Goal: Task Accomplishment & Management: Use online tool/utility

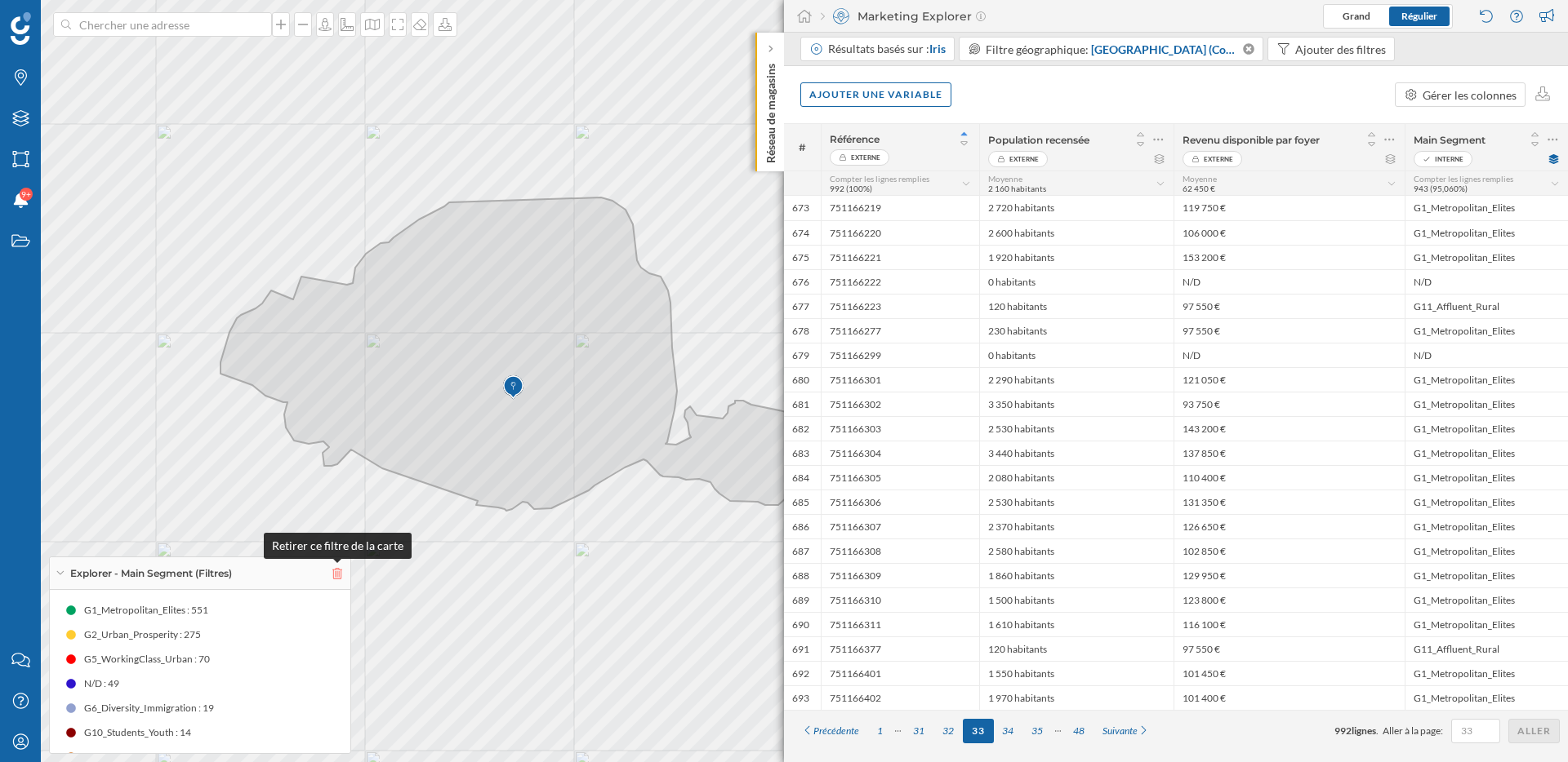
click at [337, 573] on icon at bounding box center [337, 574] width 10 height 11
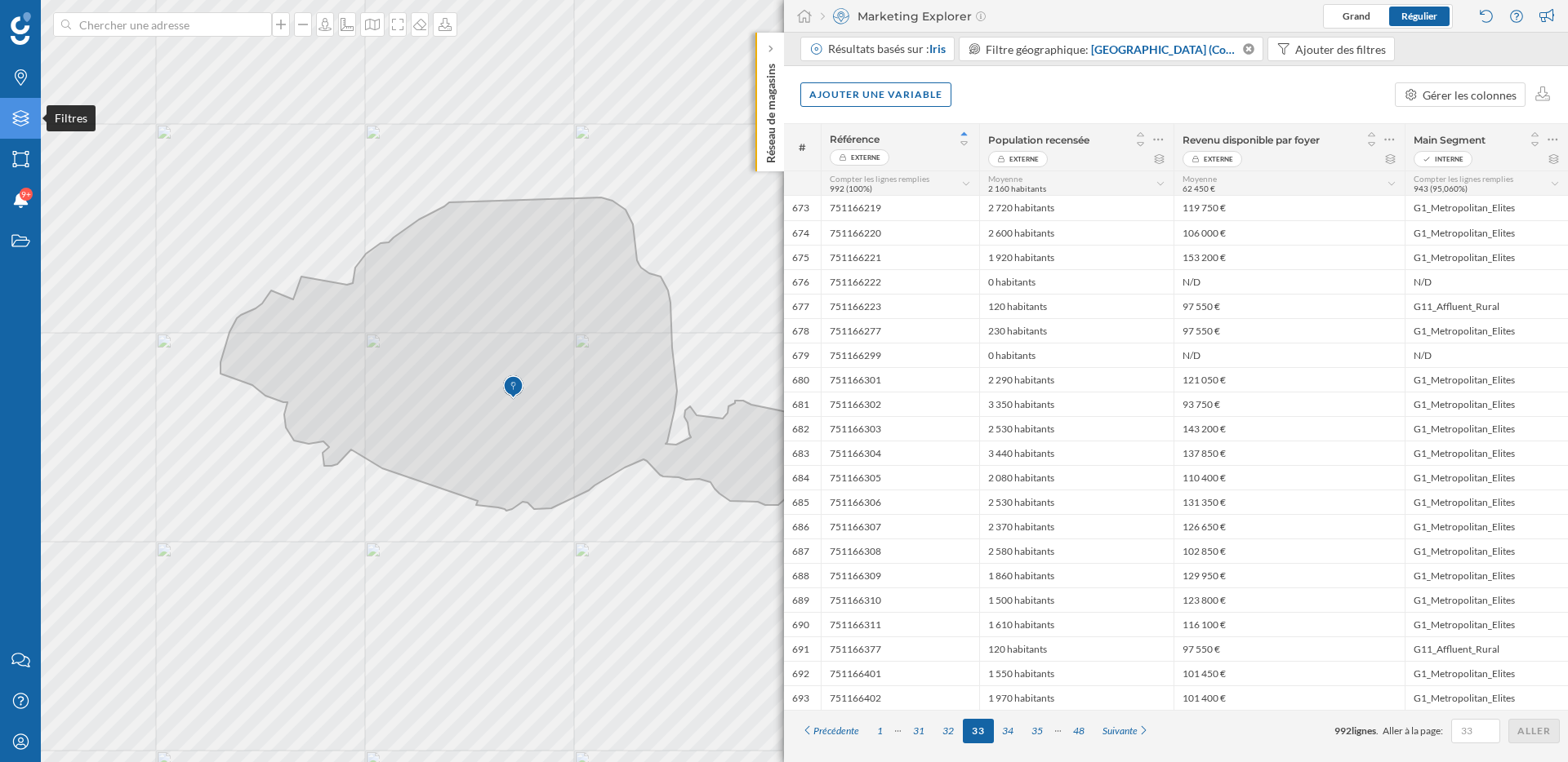
click at [24, 127] on icon "Filtres" at bounding box center [20, 119] width 20 height 17
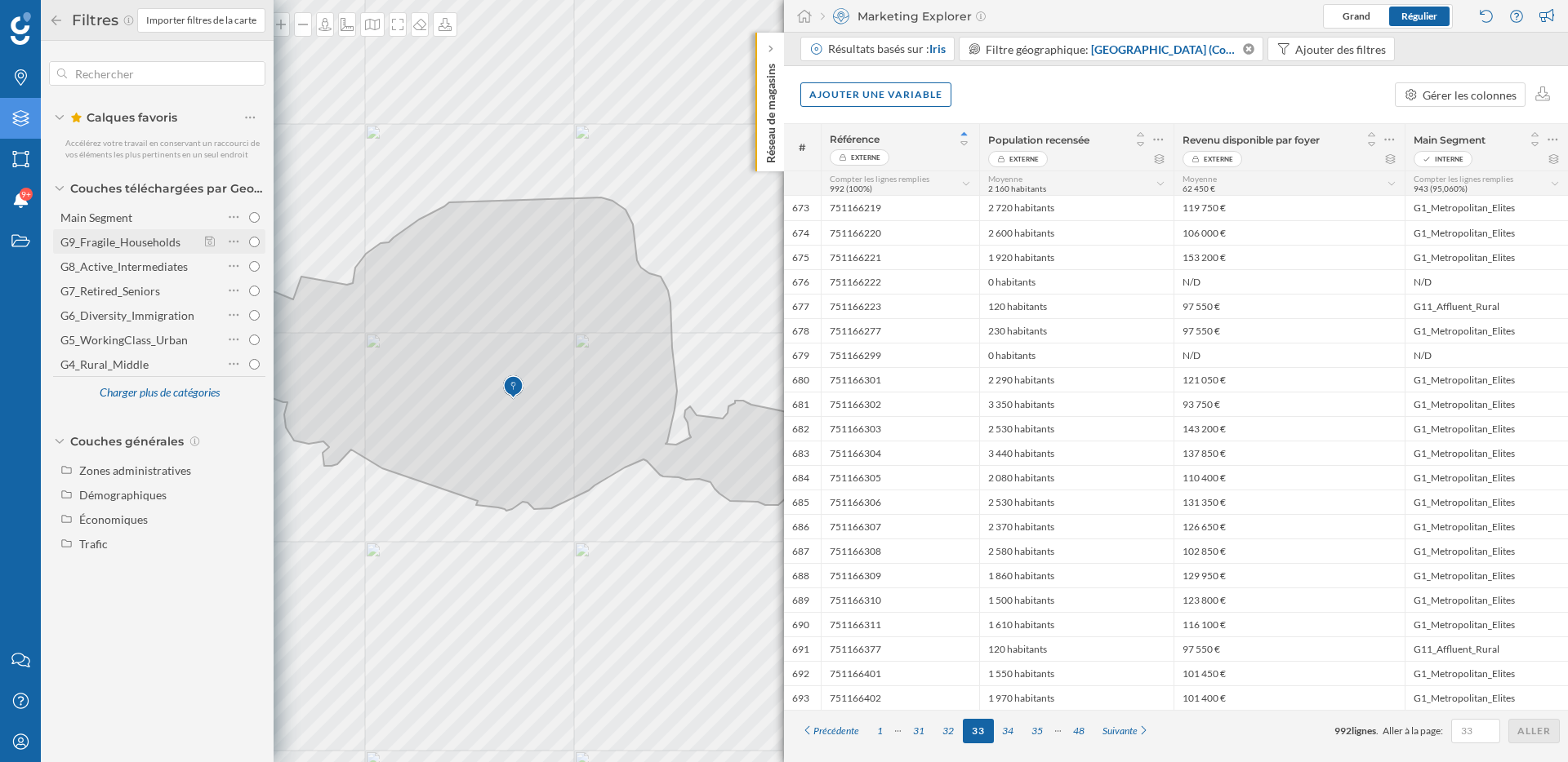
click at [159, 244] on div "G9_Fragile_Households" at bounding box center [120, 242] width 120 height 14
click at [249, 244] on input "G9_Fragile_Households" at bounding box center [254, 242] width 10 height 10
radio input "true"
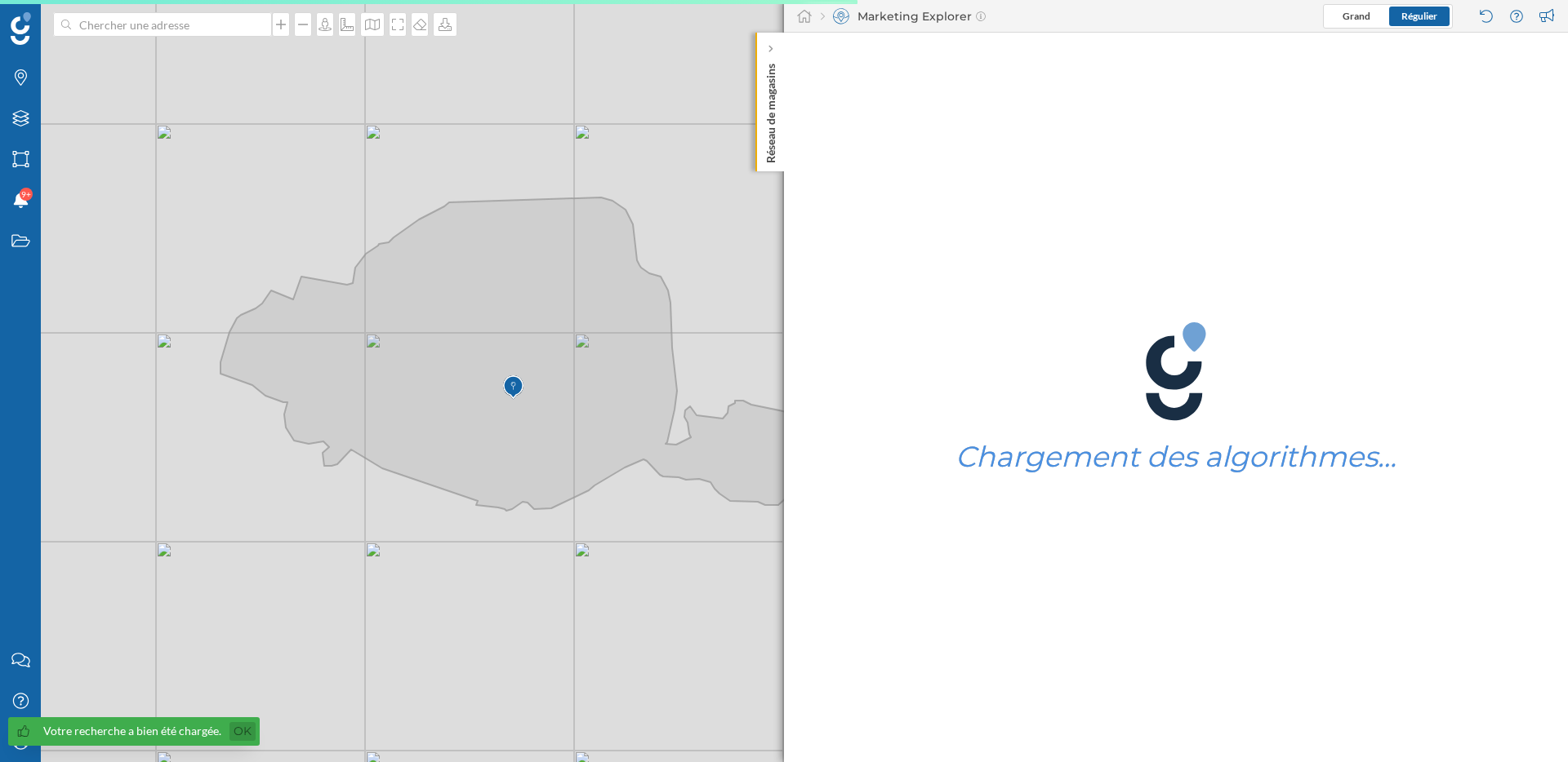
click at [246, 730] on link "Ok" at bounding box center [243, 731] width 26 height 19
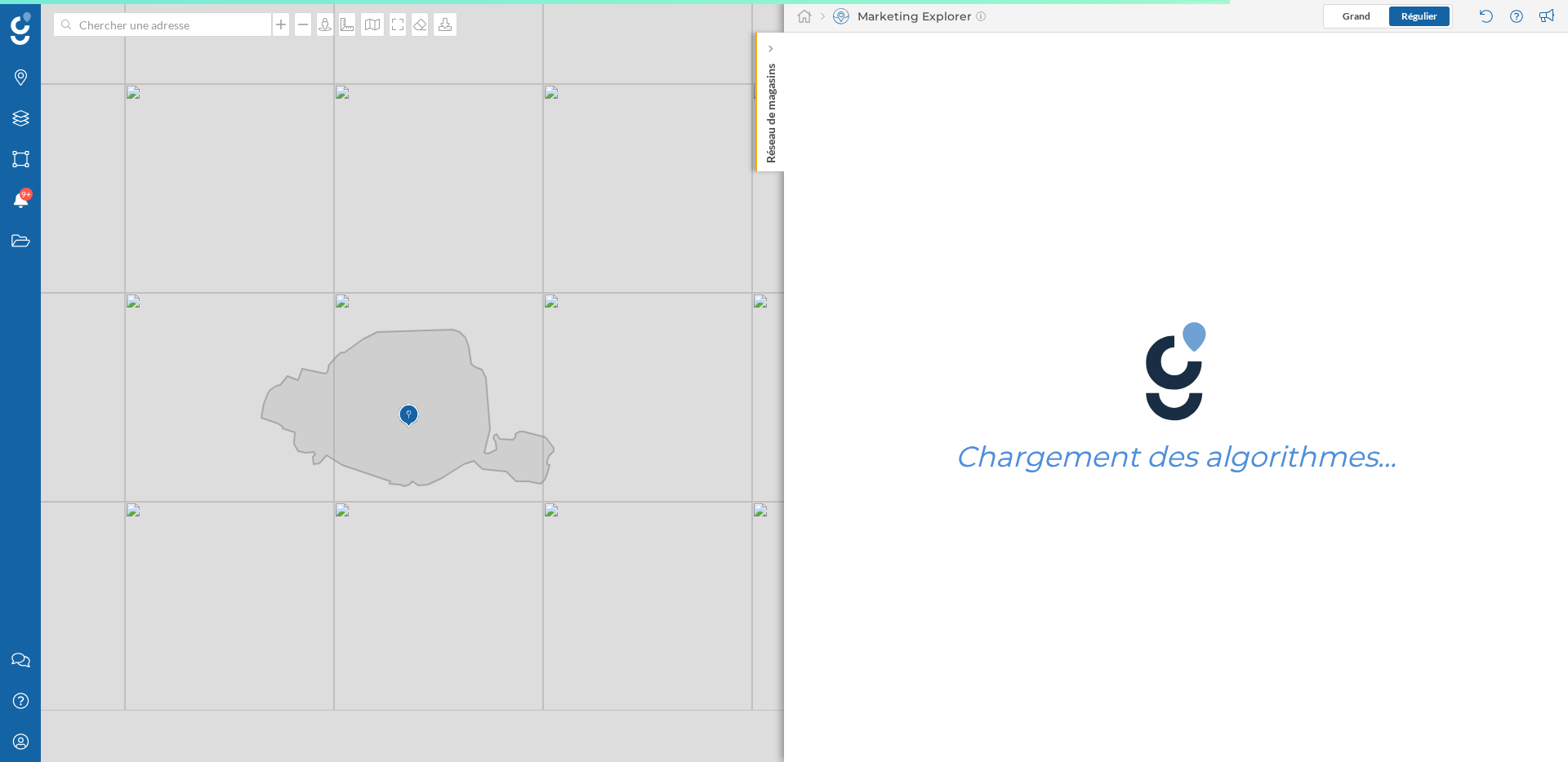
drag, startPoint x: 502, startPoint y: 631, endPoint x: 445, endPoint y: 568, distance: 85.0
click at [445, 568] on div "© Mapbox © OpenStreetMap Improve this map" at bounding box center [784, 381] width 1568 height 762
click at [24, 112] on icon at bounding box center [20, 119] width 17 height 17
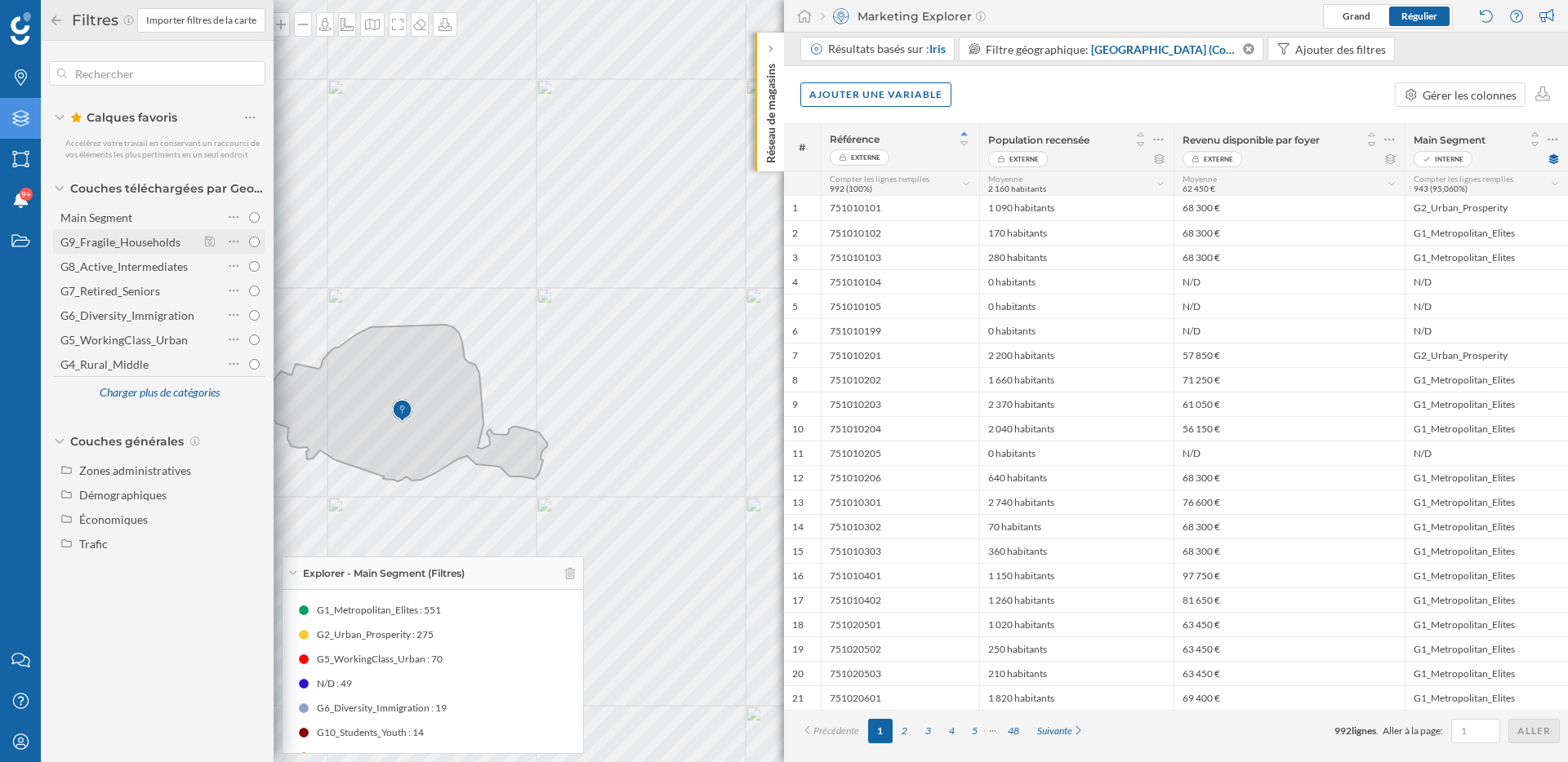
click at [133, 240] on div "G9_Fragile_Households" at bounding box center [120, 242] width 120 height 14
click at [249, 240] on input "G9_Fragile_Households" at bounding box center [254, 242] width 10 height 10
radio input "true"
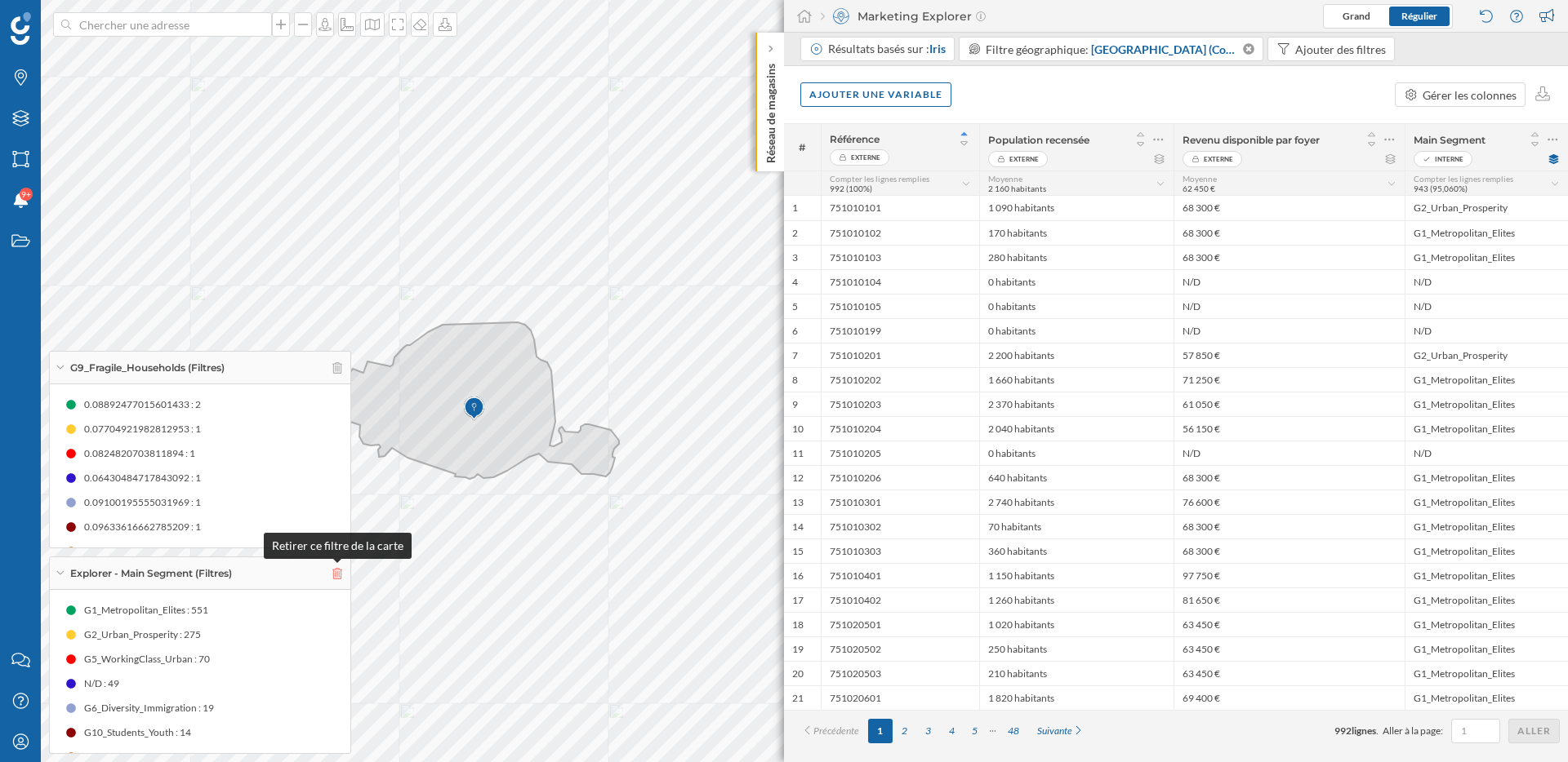
click at [338, 573] on icon at bounding box center [337, 574] width 10 height 11
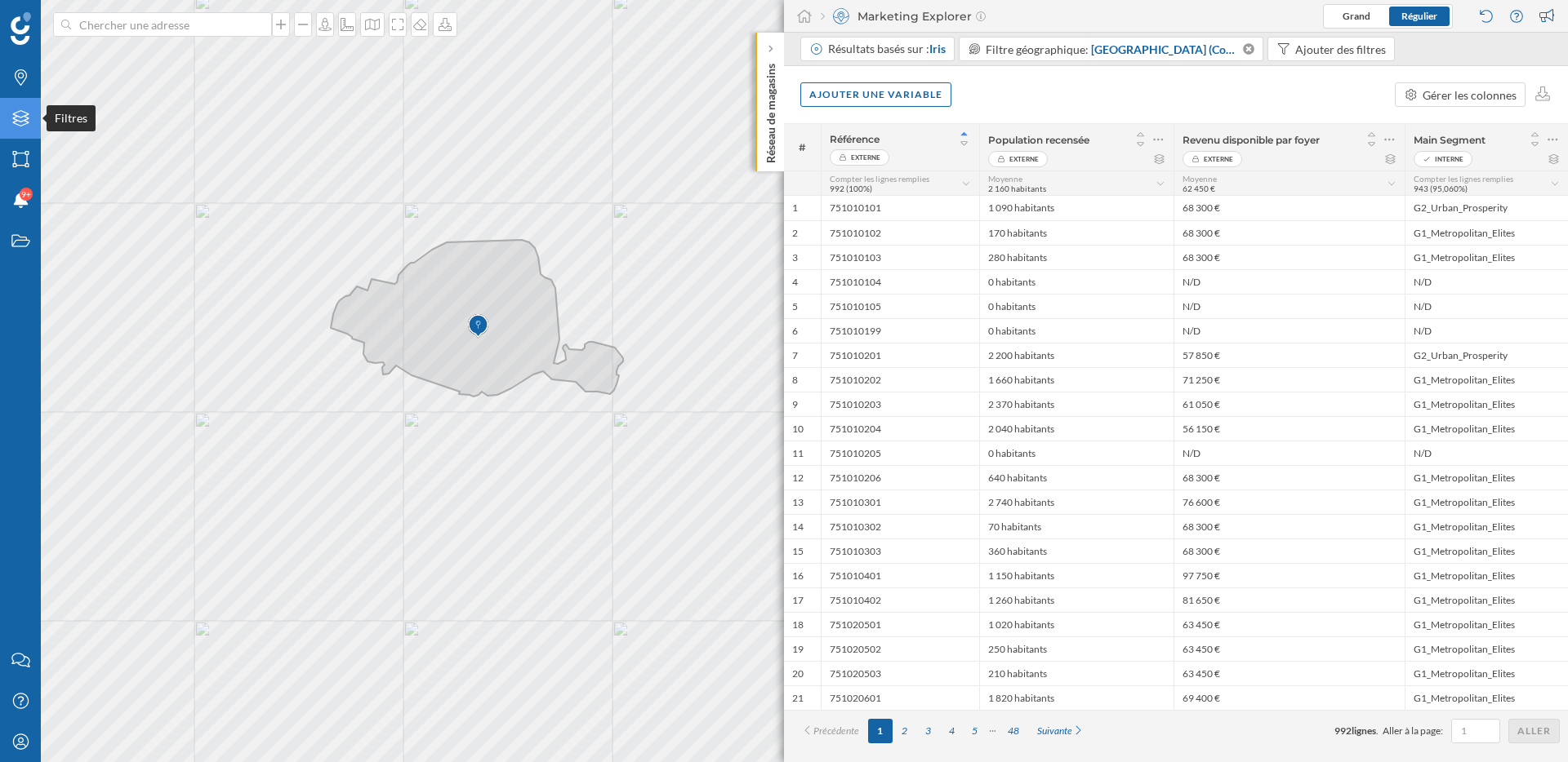
click at [33, 128] on div "Filtres" at bounding box center [20, 119] width 41 height 41
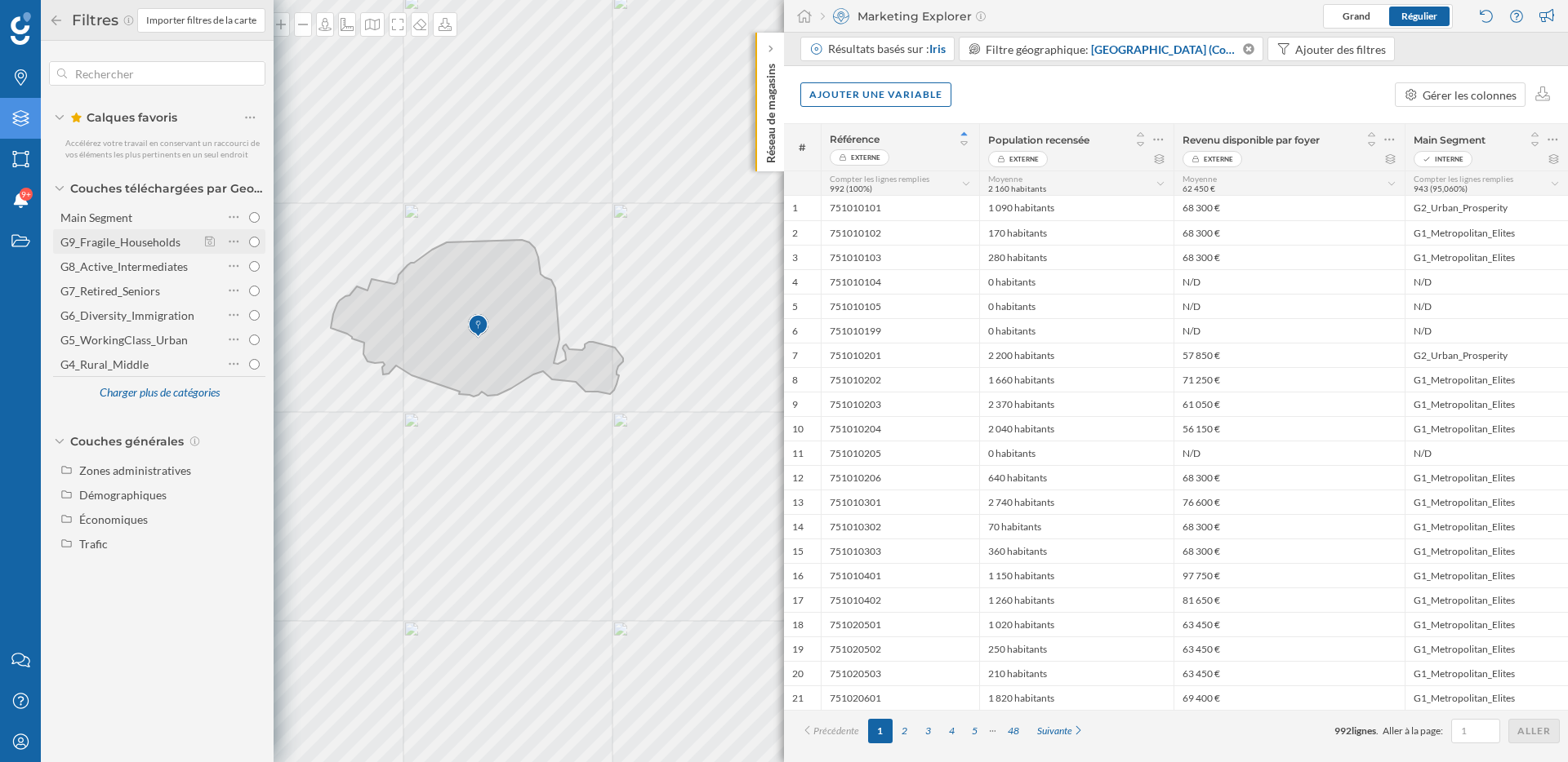
click at [134, 247] on div "G9_Fragile_Households" at bounding box center [120, 242] width 120 height 14
click at [249, 247] on input "G9_Fragile_Households" at bounding box center [254, 242] width 10 height 10
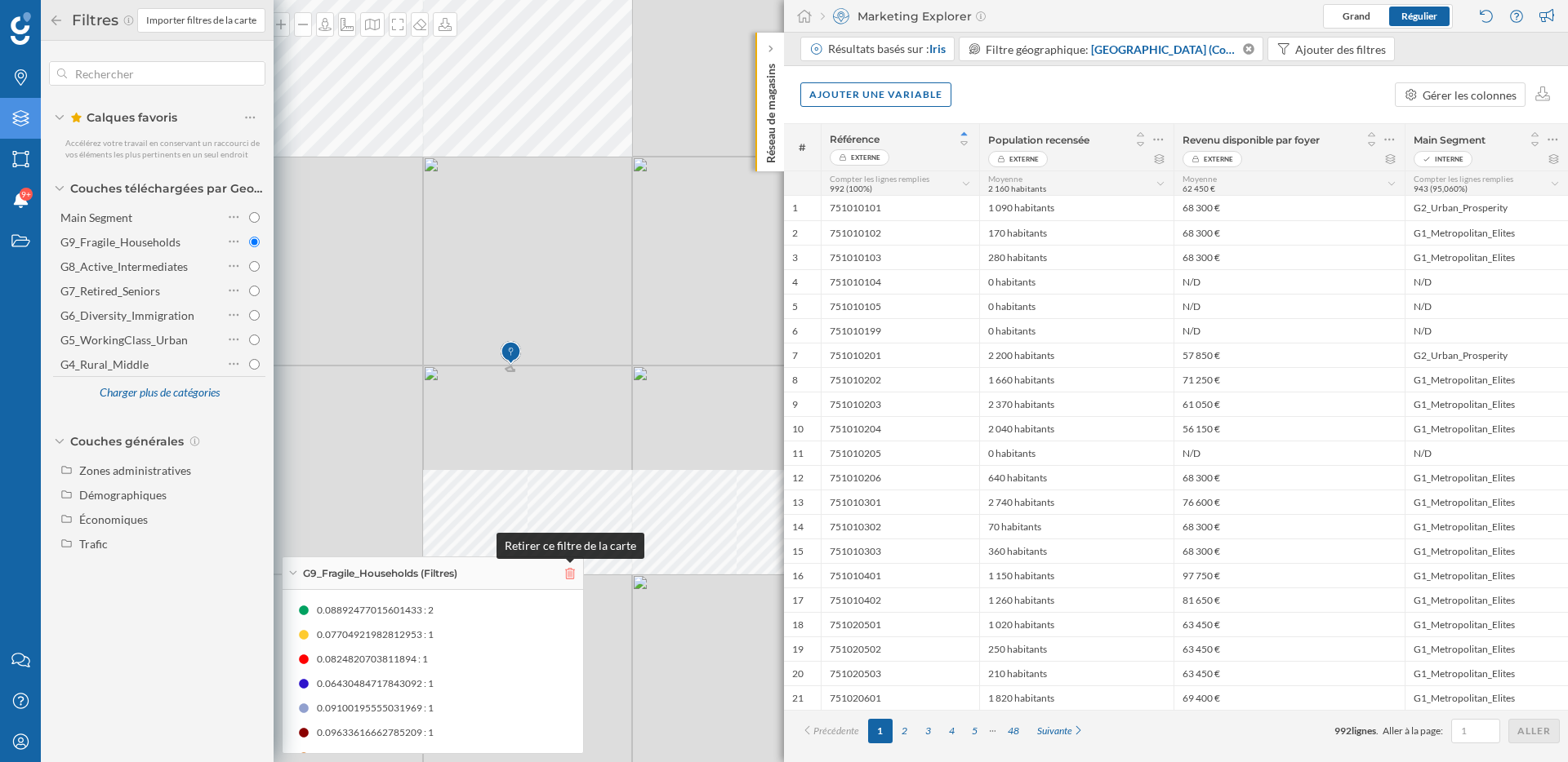
click at [574, 569] on icon at bounding box center [570, 574] width 10 height 11
radio input "false"
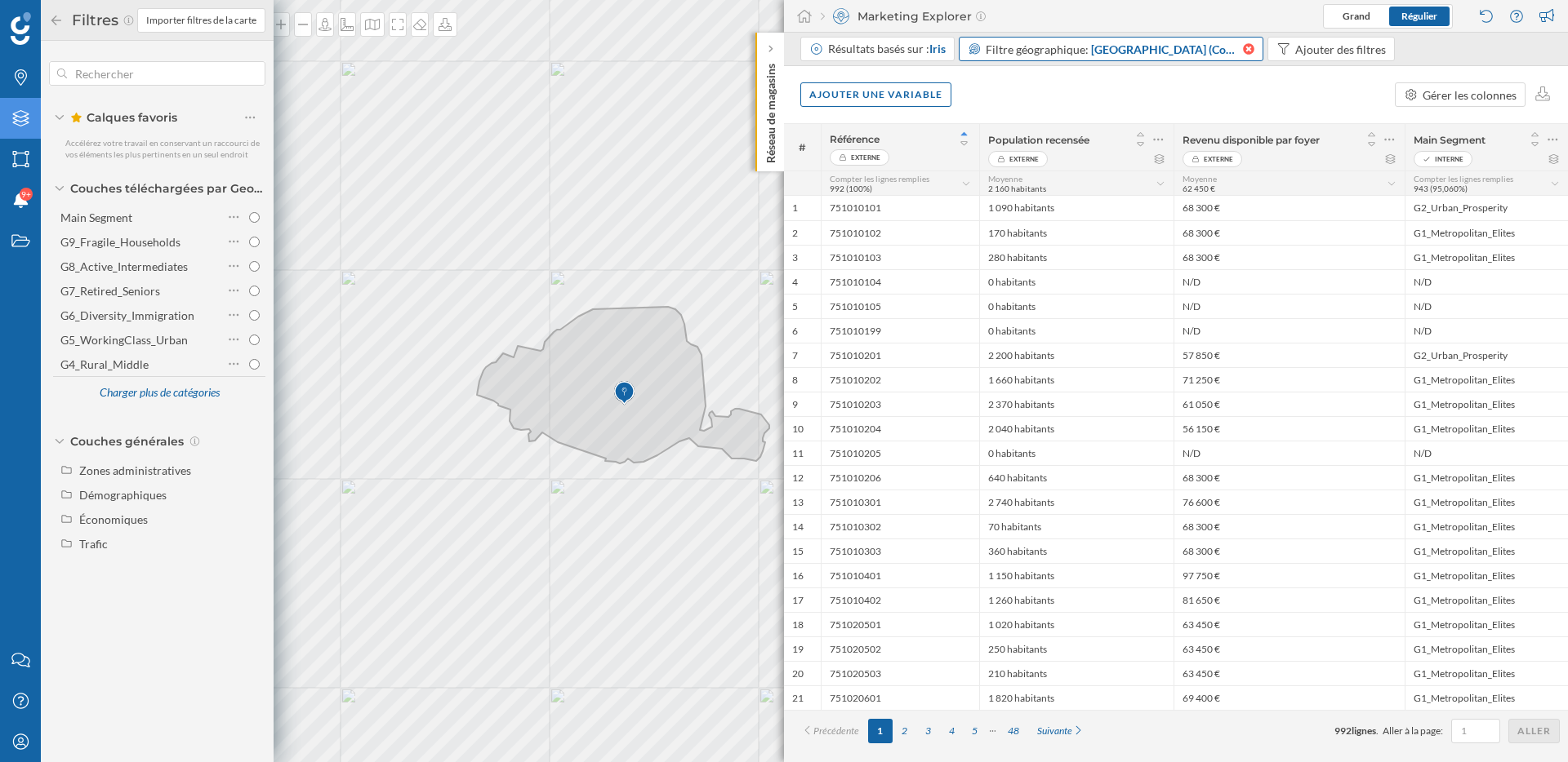
click at [1248, 45] on icon at bounding box center [1248, 49] width 11 height 11
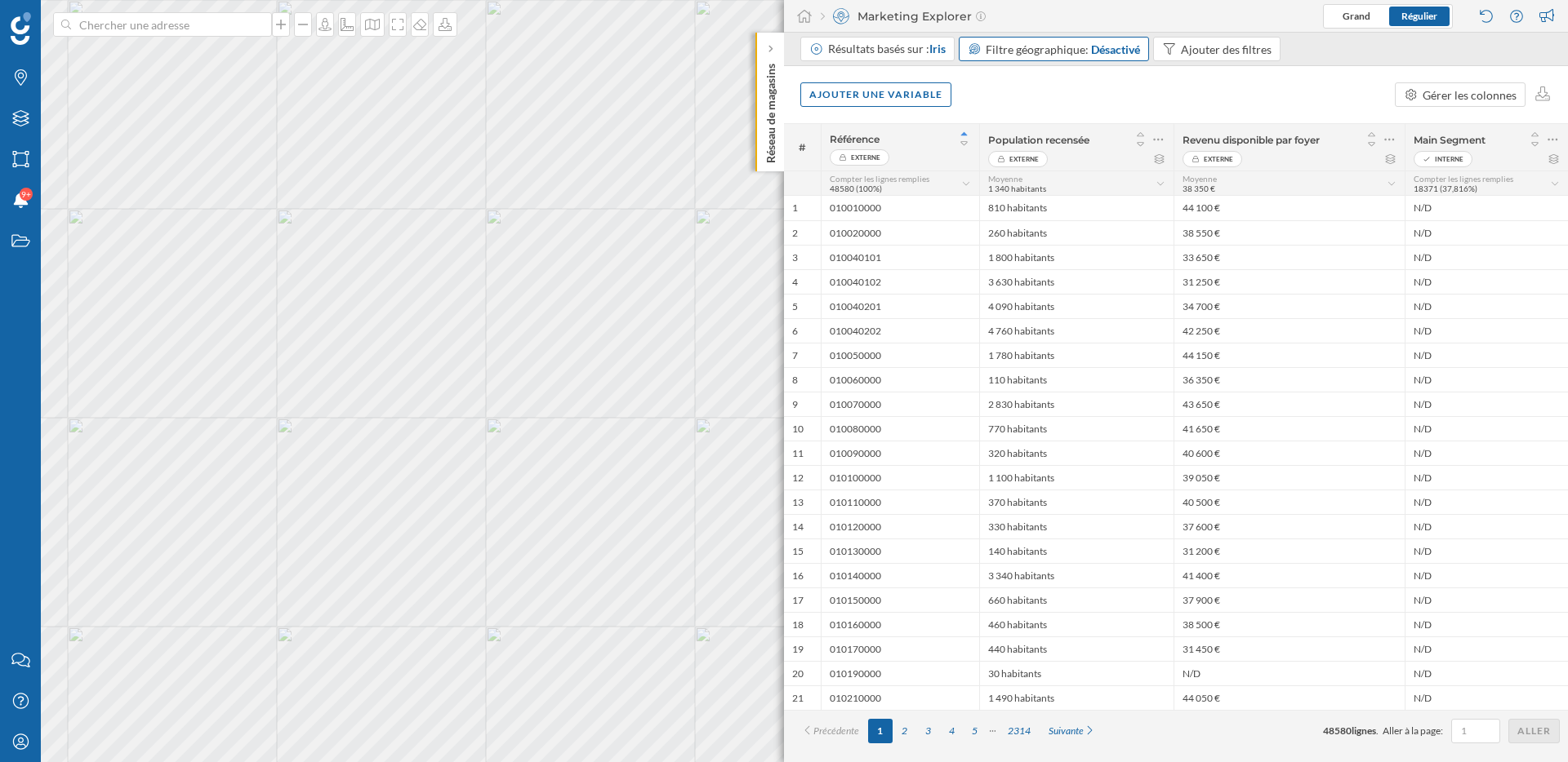
click at [1559, 124] on div "Main Segment Interne" at bounding box center [1486, 147] width 163 height 46
click at [1559, 142] on div at bounding box center [1552, 139] width 14 height 23
click at [1450, 204] on div "Retirer la colonne" at bounding box center [1477, 205] width 144 height 18
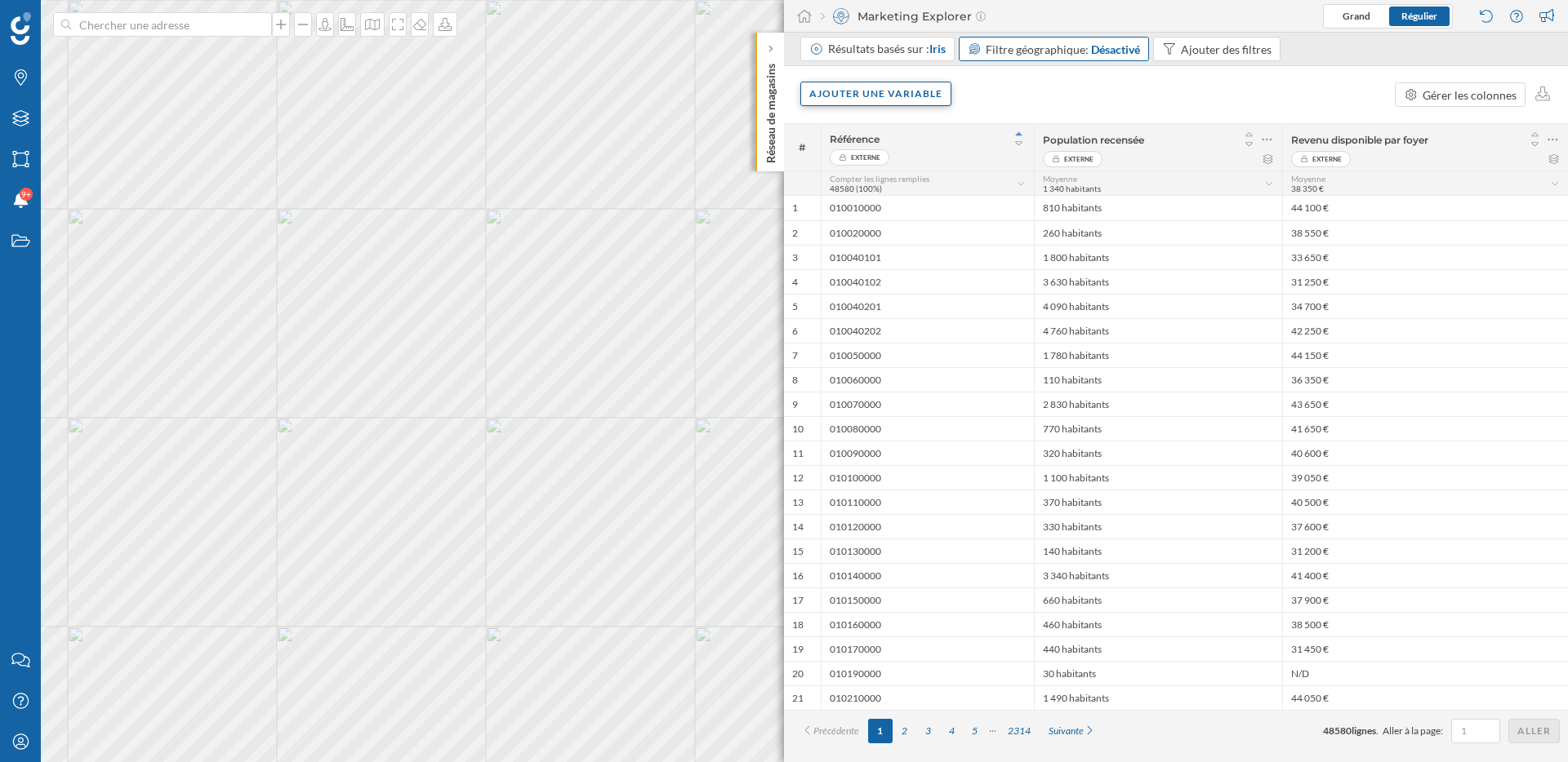
click at [849, 99] on div "Ajouter une variable" at bounding box center [875, 94] width 151 height 24
click at [852, 198] on div "Variable interne" at bounding box center [890, 194] width 162 height 18
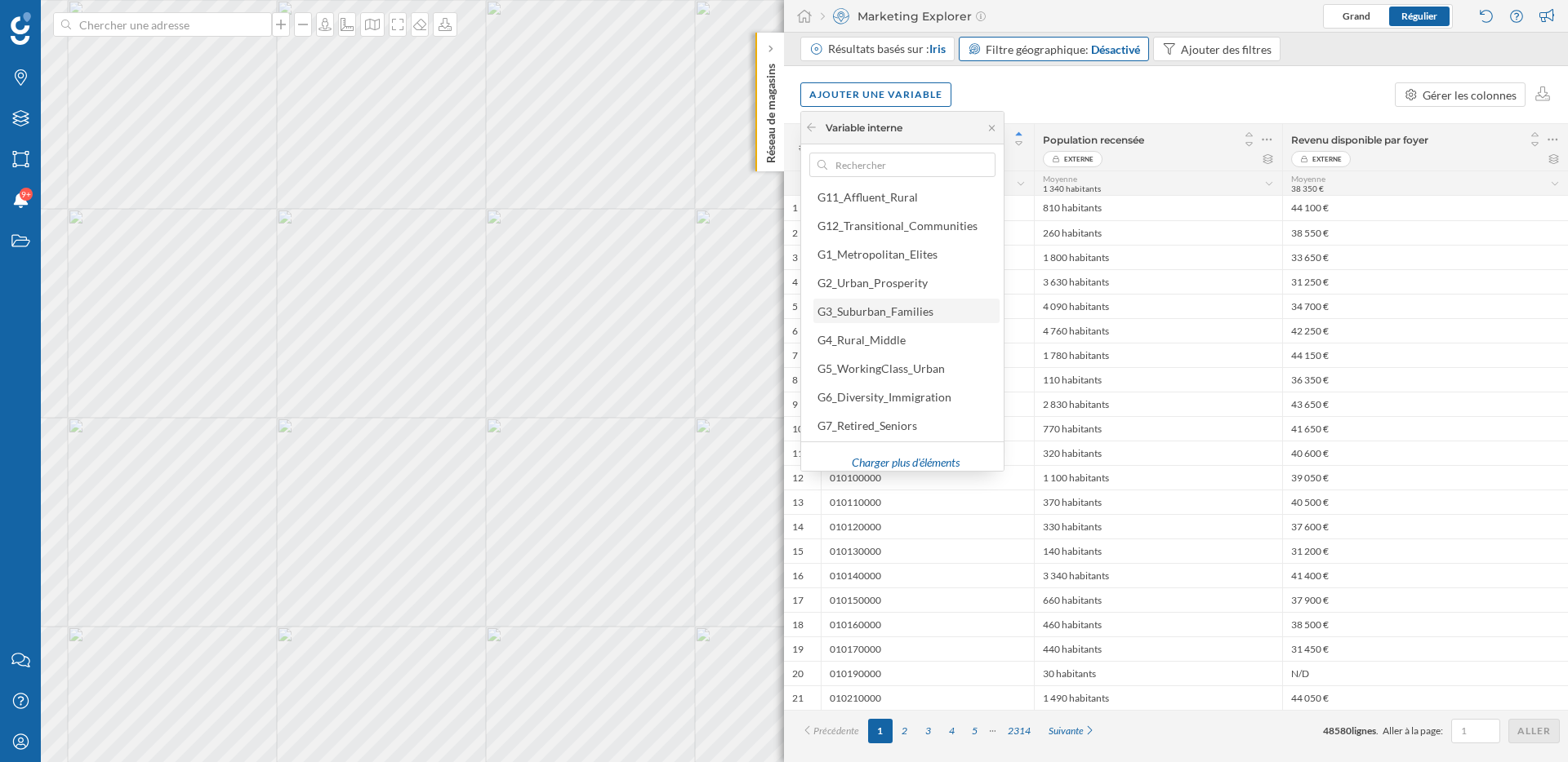
scroll to position [74, 0]
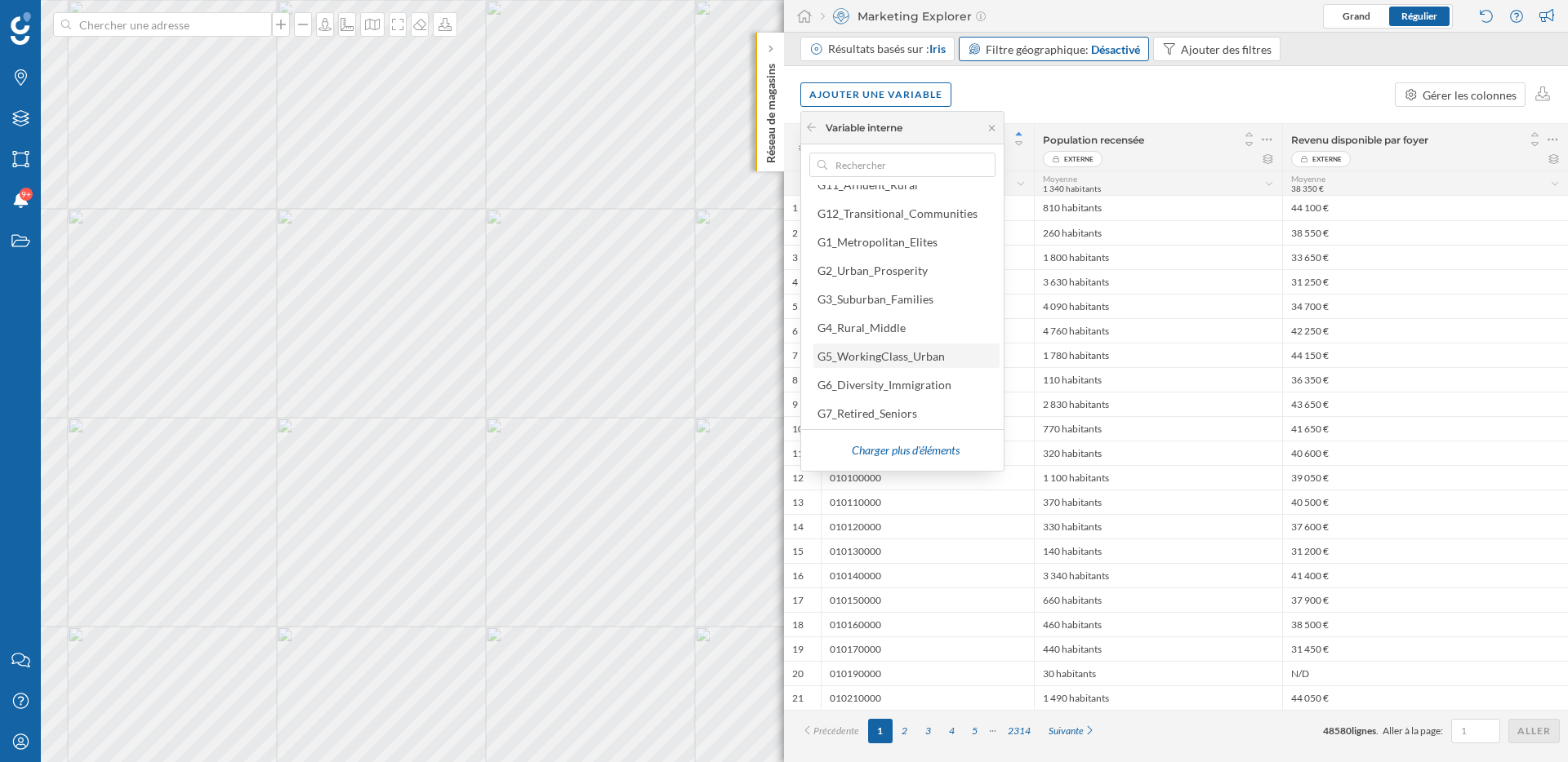
click at [903, 356] on div "G5_WorkingClass_Urban" at bounding box center [882, 356] width 128 height 14
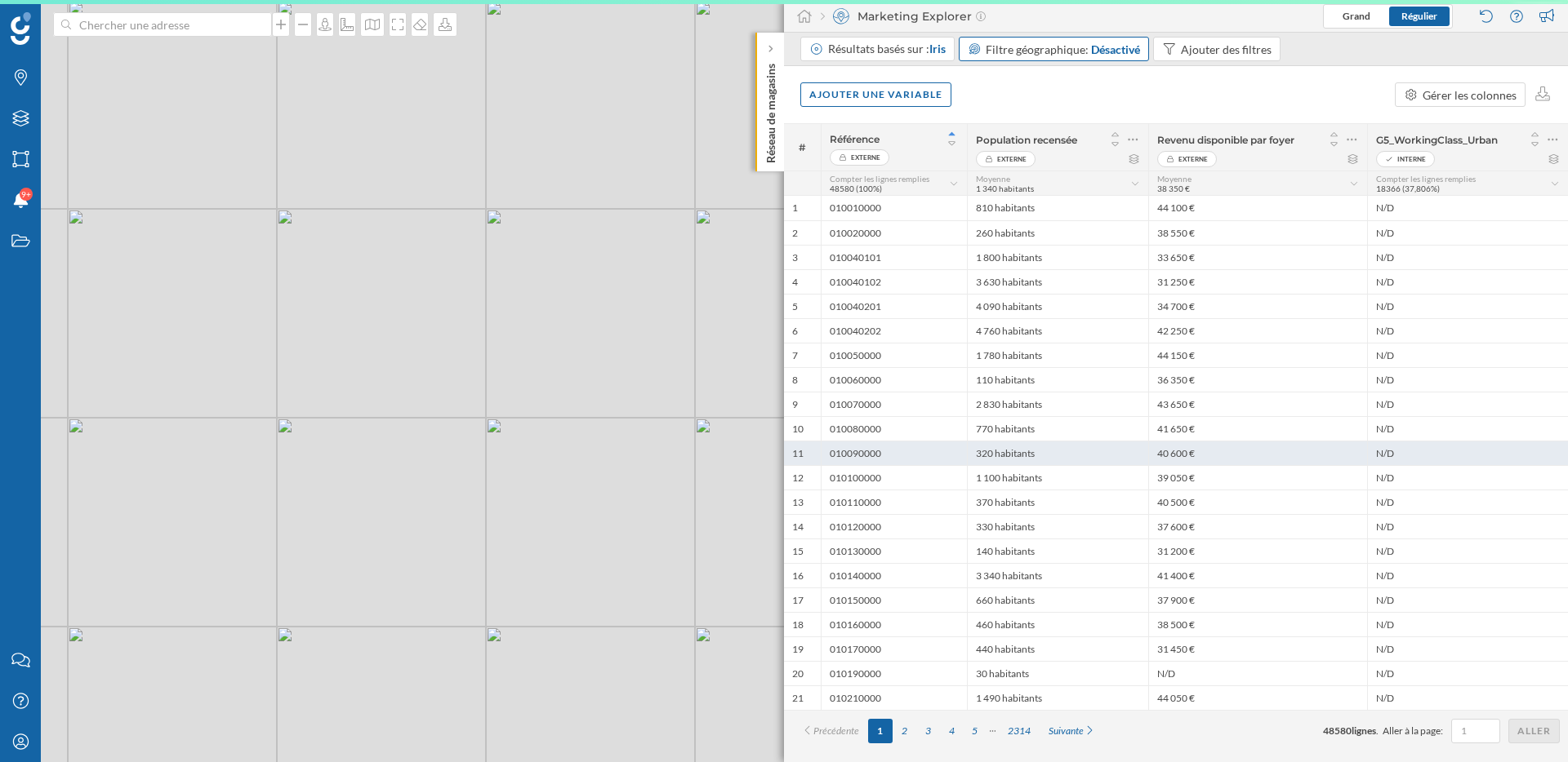
scroll to position [0, 0]
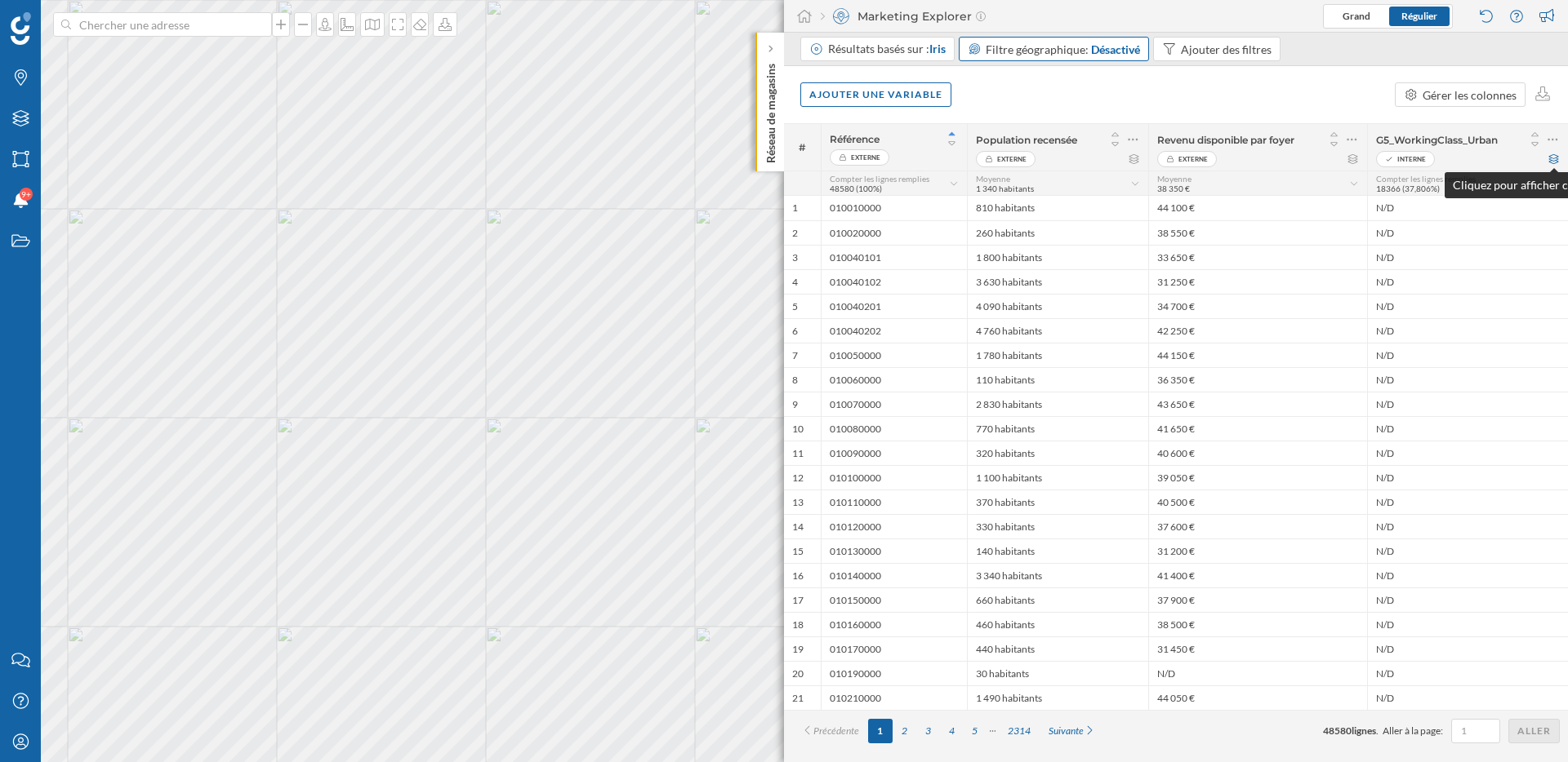
click at [1558, 158] on icon at bounding box center [1553, 159] width 12 height 10
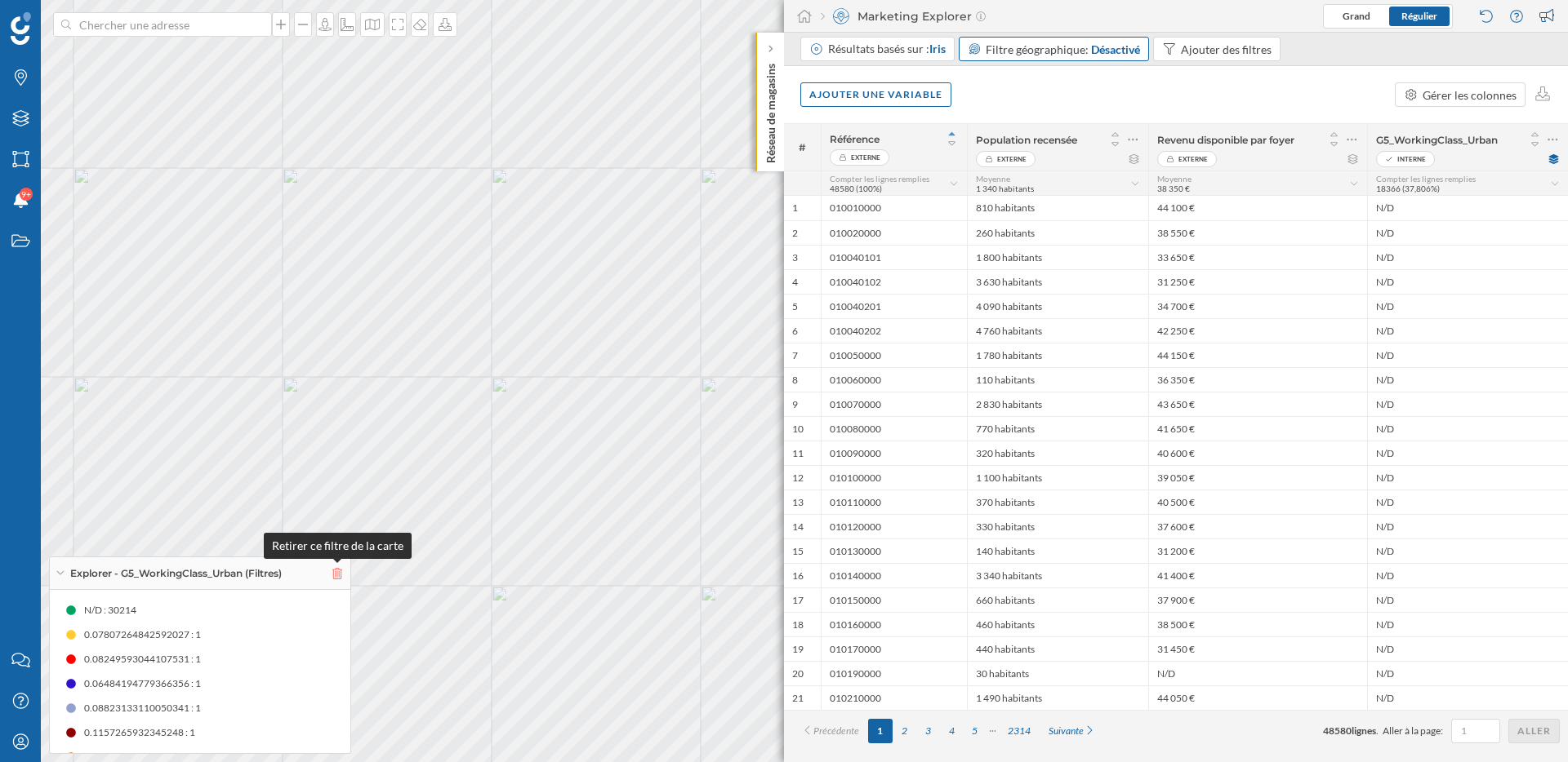
click at [342, 574] on icon at bounding box center [337, 574] width 10 height 11
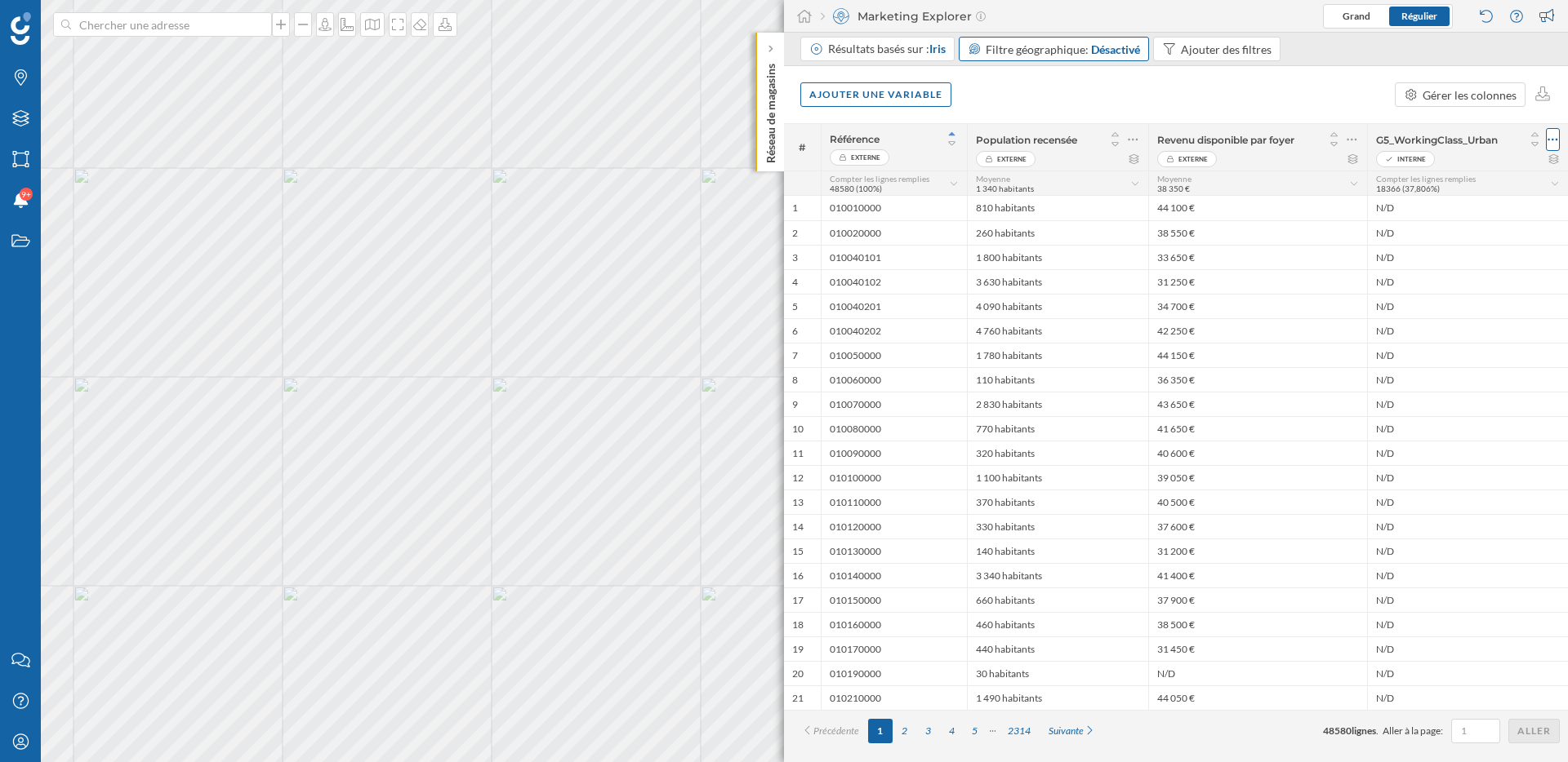
click at [1549, 132] on icon at bounding box center [1552, 140] width 10 height 17
click at [1474, 209] on div "Retirer la colonne" at bounding box center [1477, 205] width 144 height 18
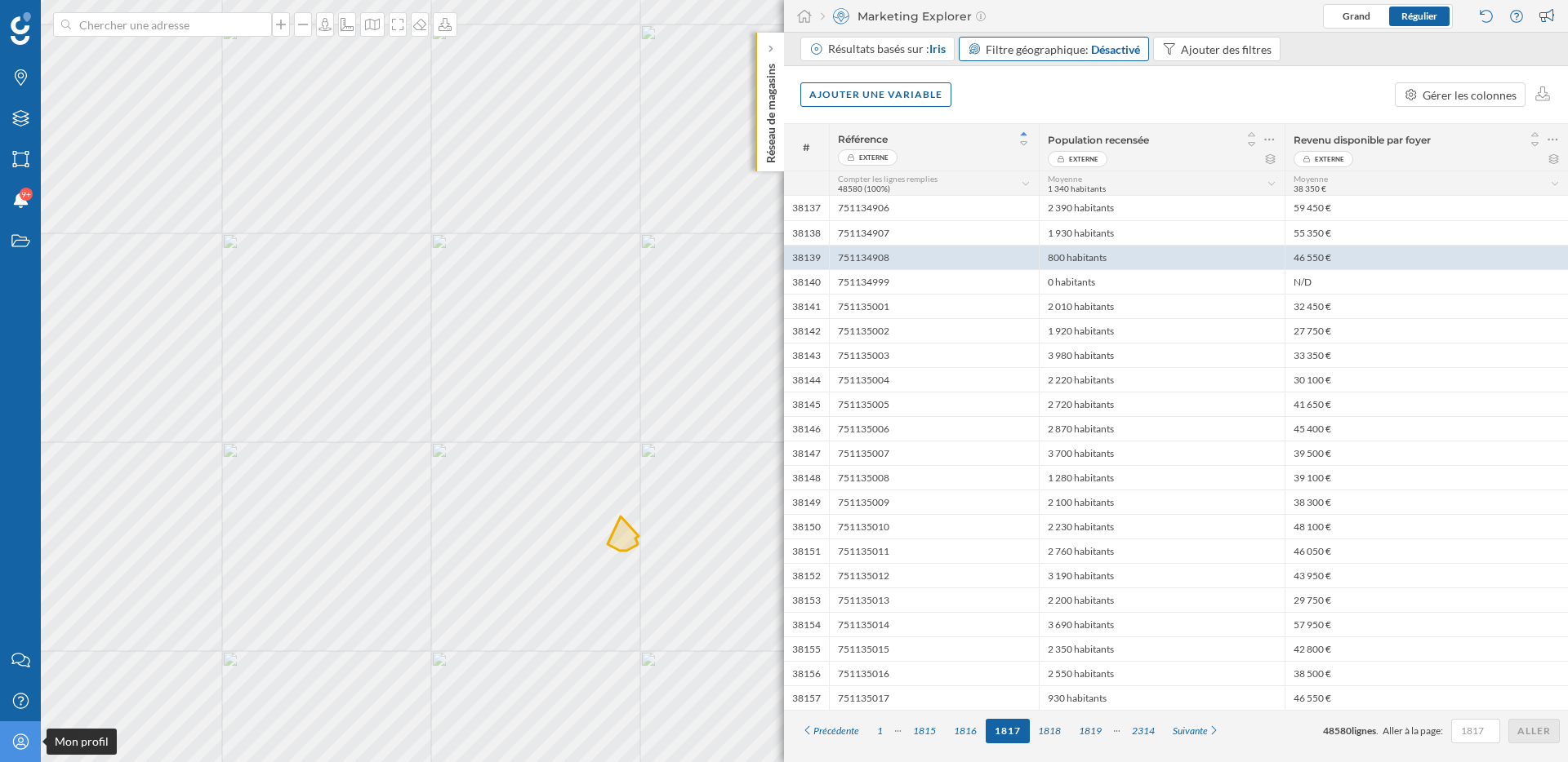
click at [13, 748] on icon "Mon profil" at bounding box center [20, 743] width 20 height 17
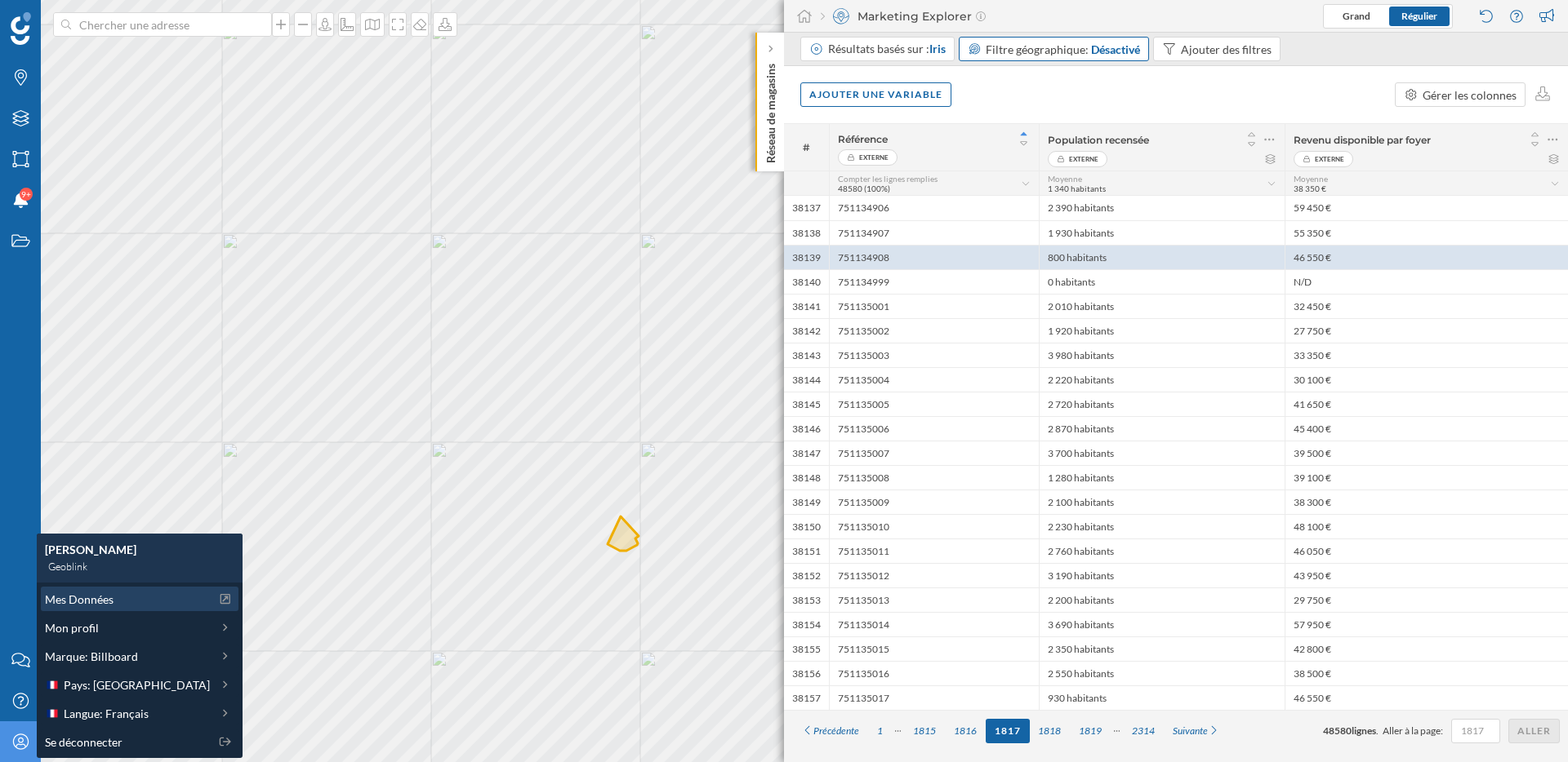
click at [94, 604] on span "Mes Données" at bounding box center [79, 599] width 69 height 18
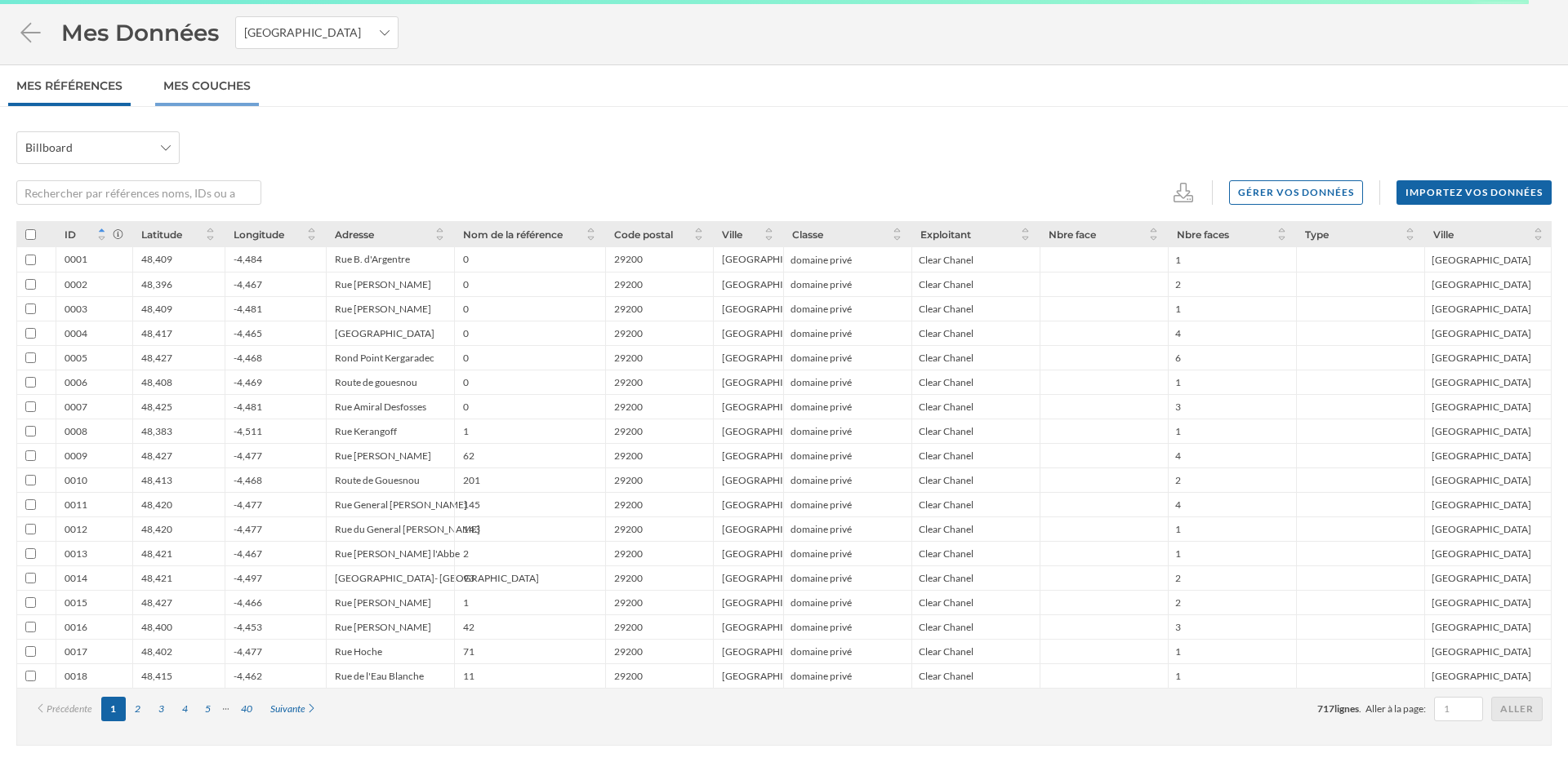
click at [221, 93] on link "Mes Couches" at bounding box center [207, 86] width 104 height 41
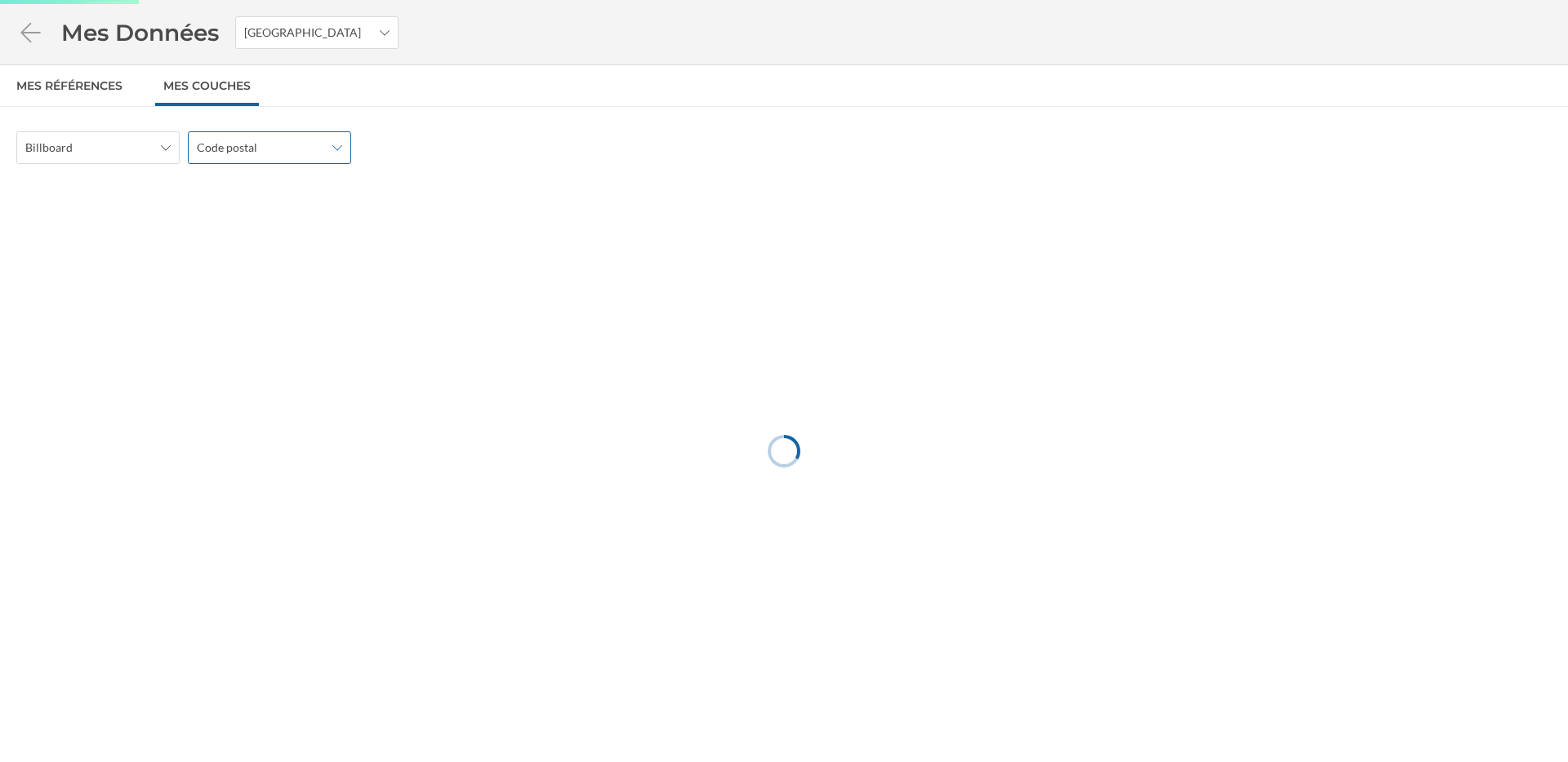
click at [218, 142] on span "Code postal" at bounding box center [226, 148] width 60 height 17
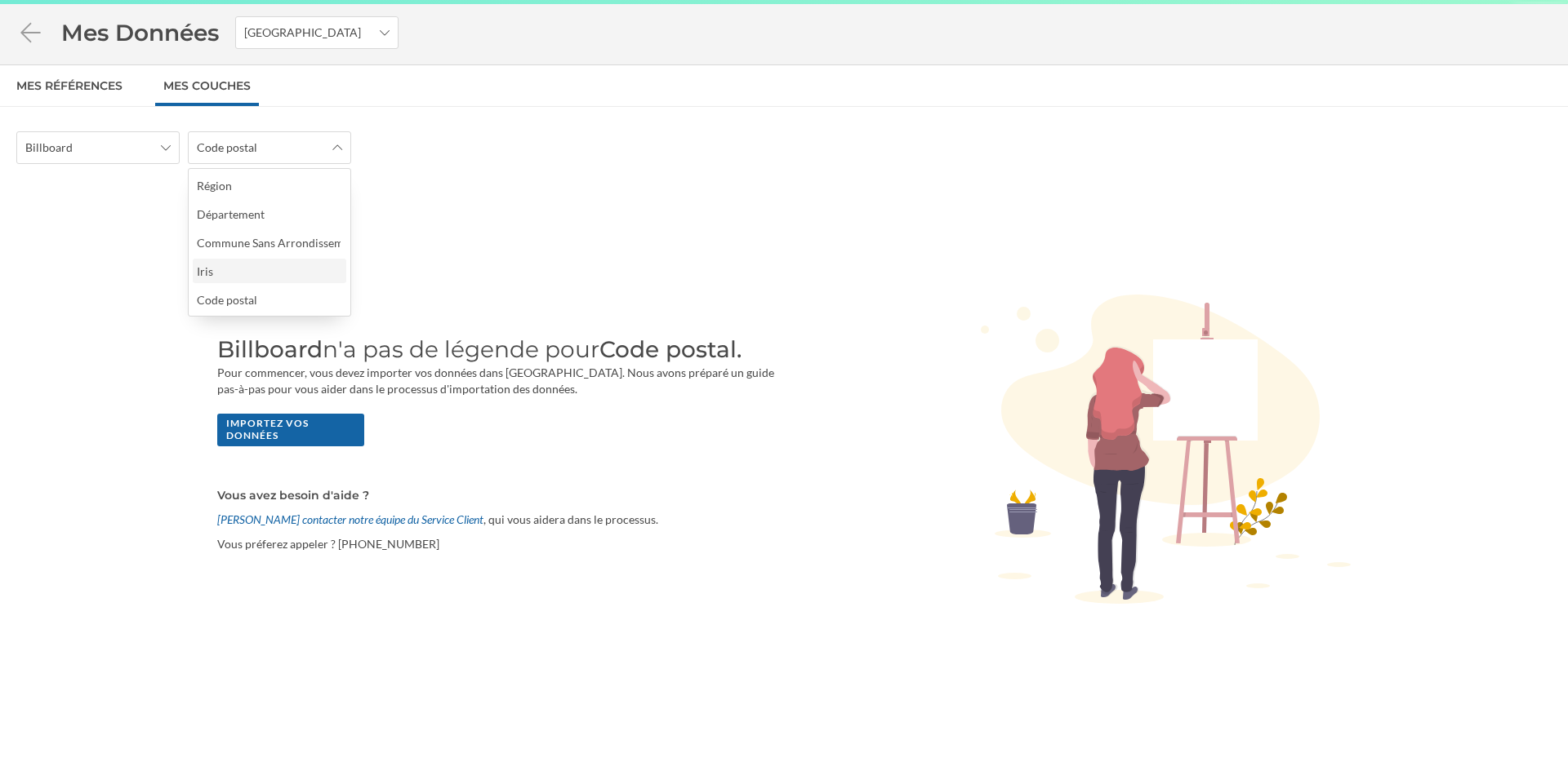
click at [245, 269] on div "Iris" at bounding box center [268, 271] width 144 height 18
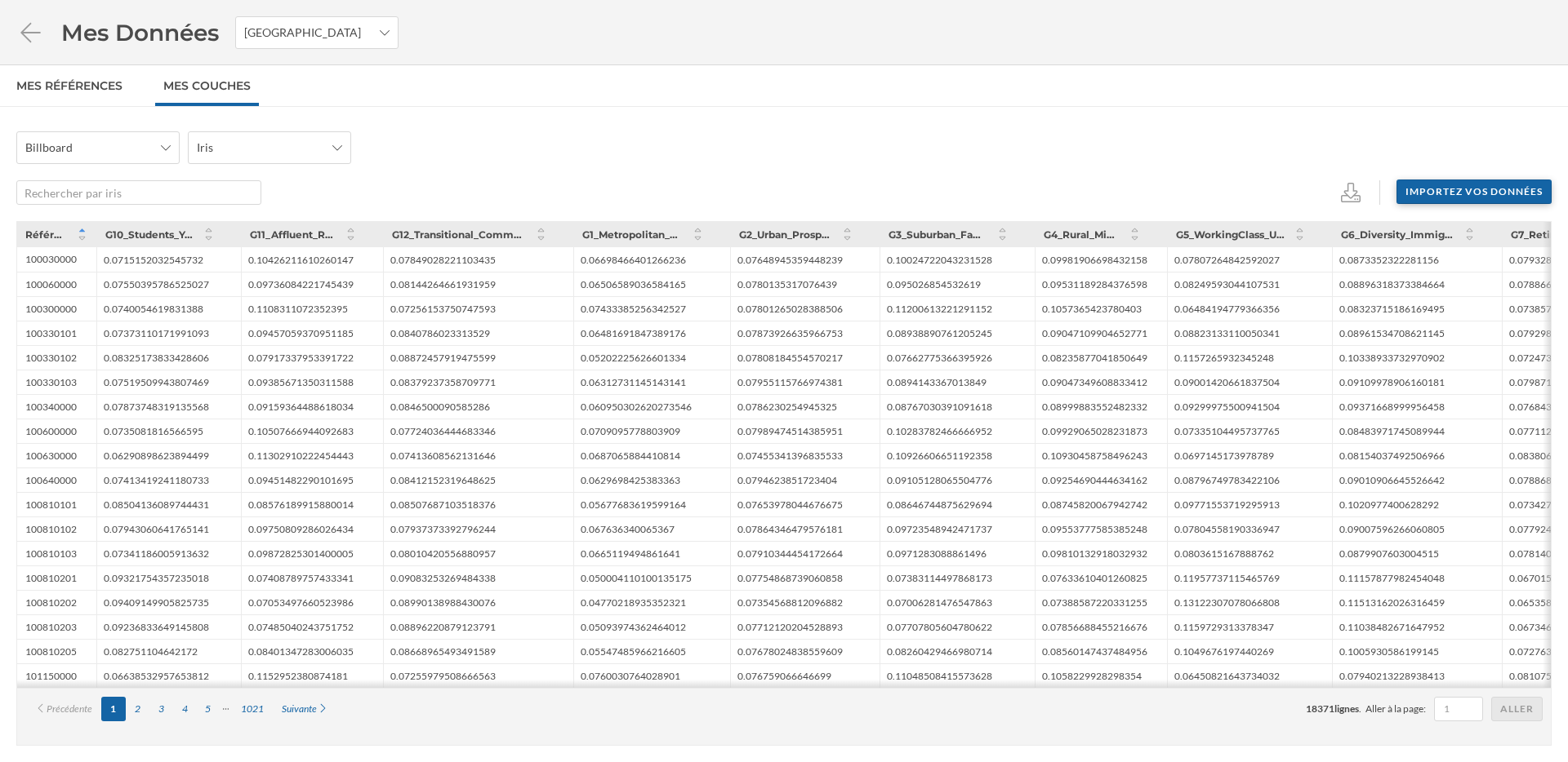
click at [1439, 195] on div "Importez vos données" at bounding box center [1474, 192] width 156 height 24
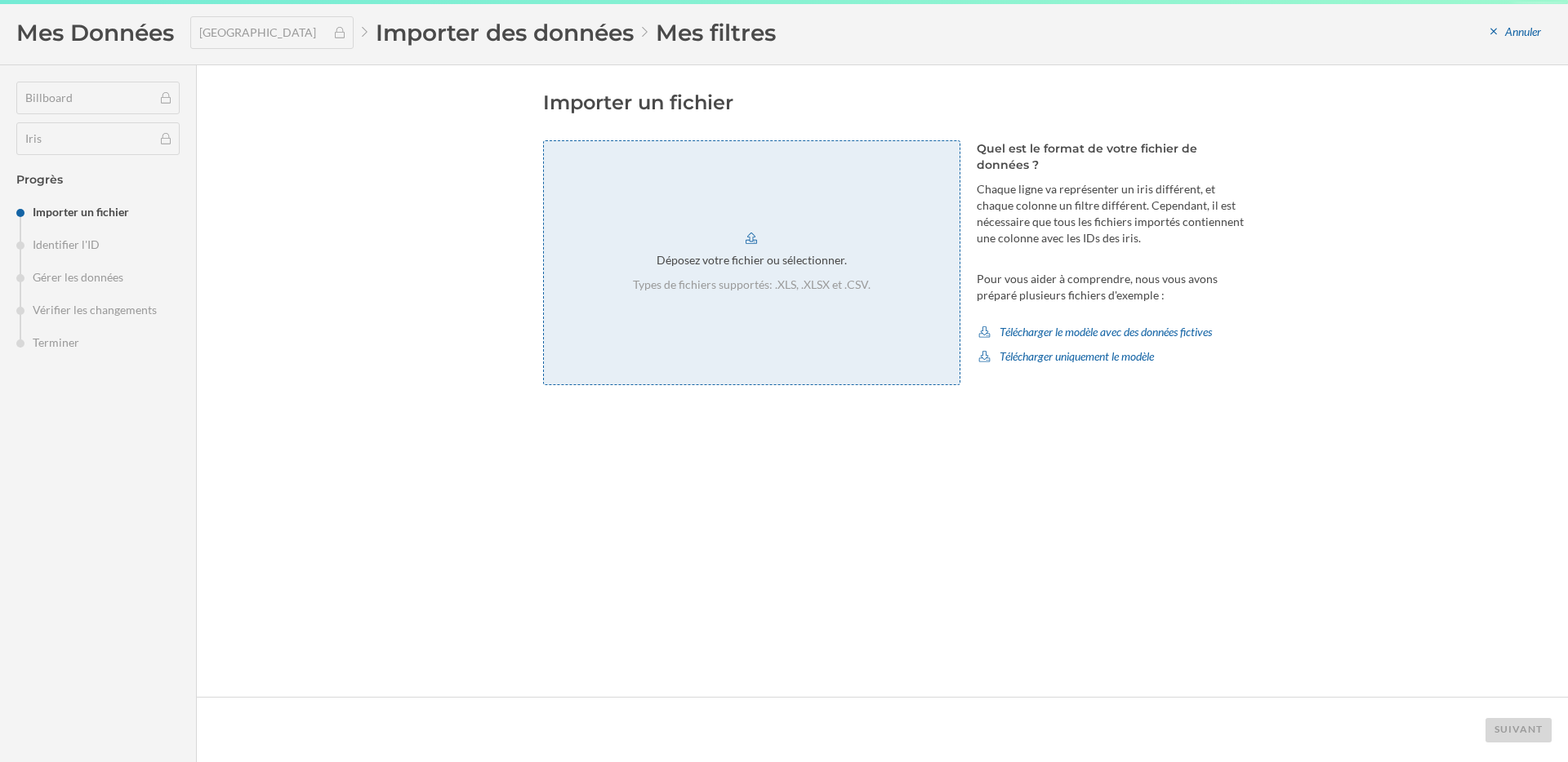
click at [814, 302] on div "Déposez votre fichier ou sélectionner. Types de fichiers supportés: .XLS, .XLSX…" at bounding box center [751, 263] width 418 height 244
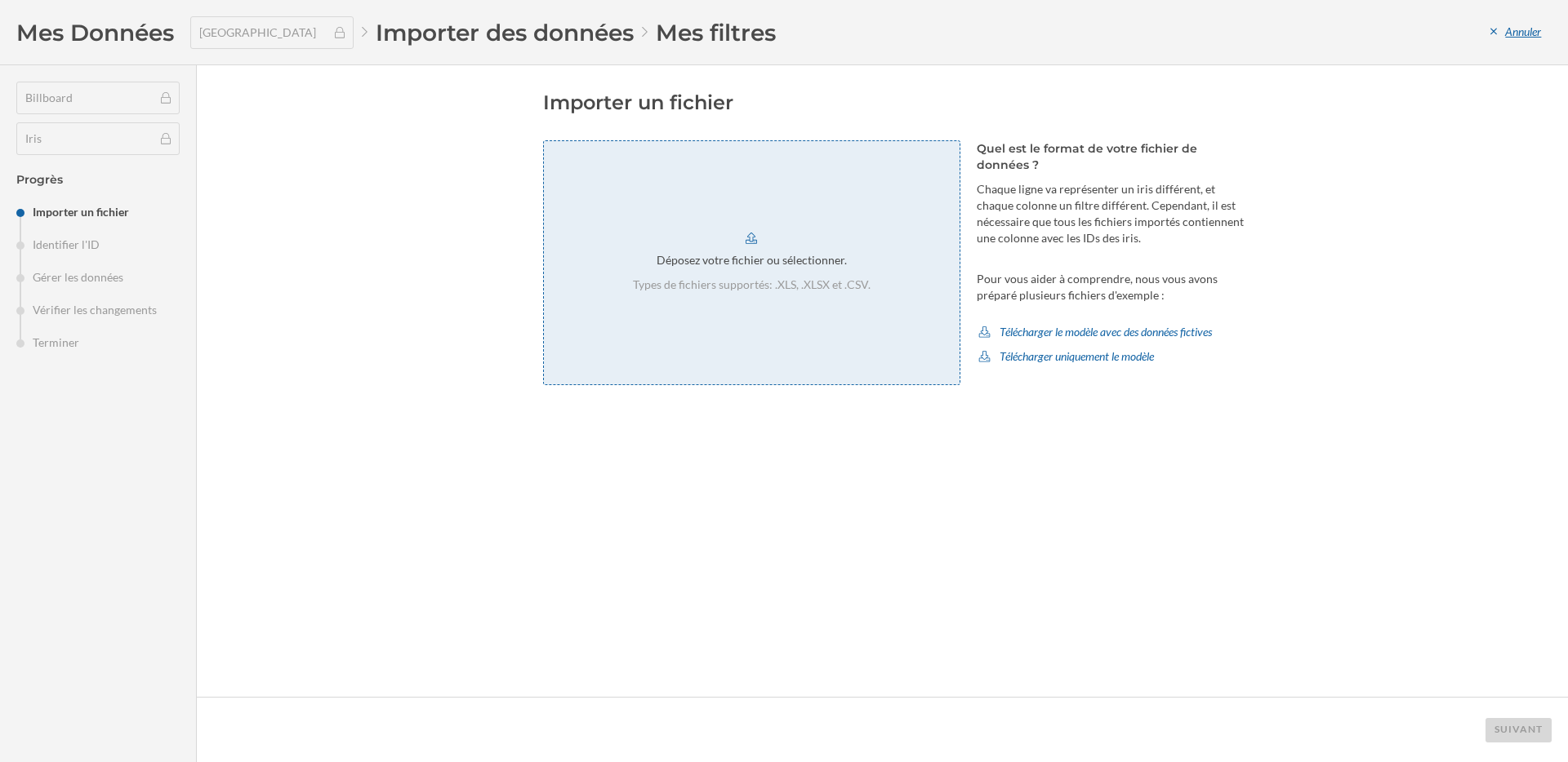
click at [1522, 30] on div "Annuler" at bounding box center [1515, 32] width 72 height 24
